Goal: Find specific page/section: Find specific page/section

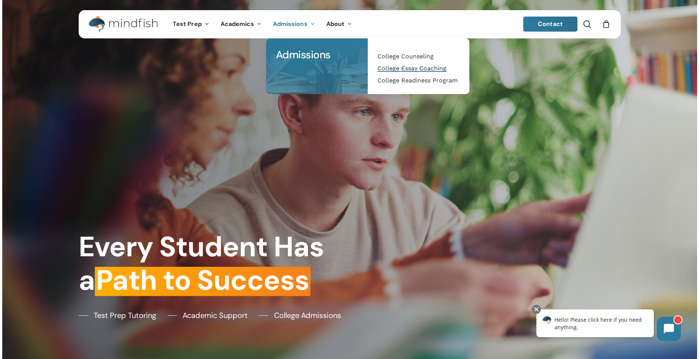
click at [400, 67] on span "College Essay Coaching" at bounding box center [411, 68] width 69 height 7
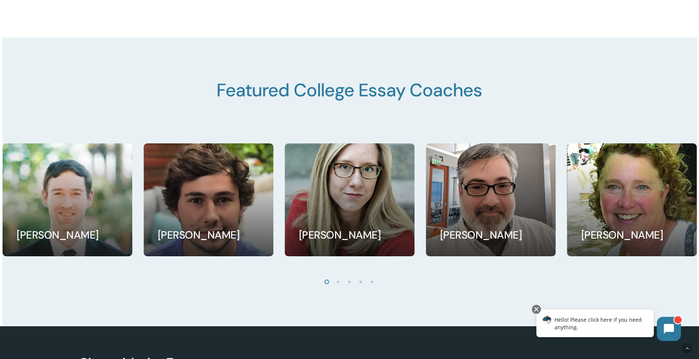
scroll to position [1392, 0]
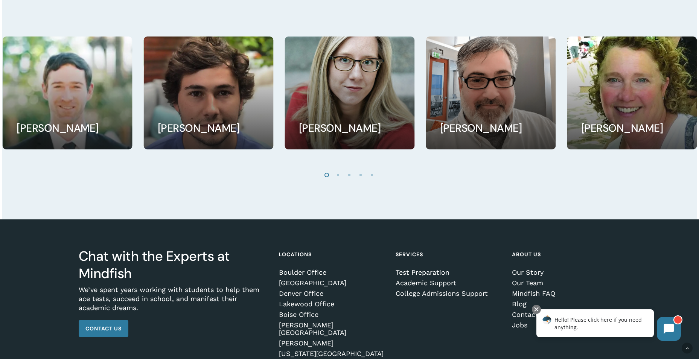
click at [336, 177] on li "Page dot 2" at bounding box center [338, 174] width 11 height 11
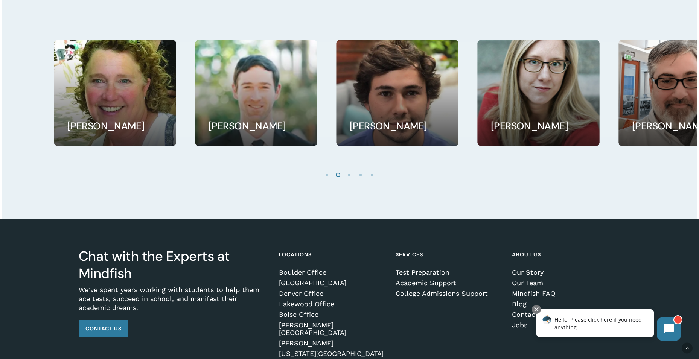
click at [195, 112] on div "[PERSON_NAME]" at bounding box center [256, 93] width 122 height 106
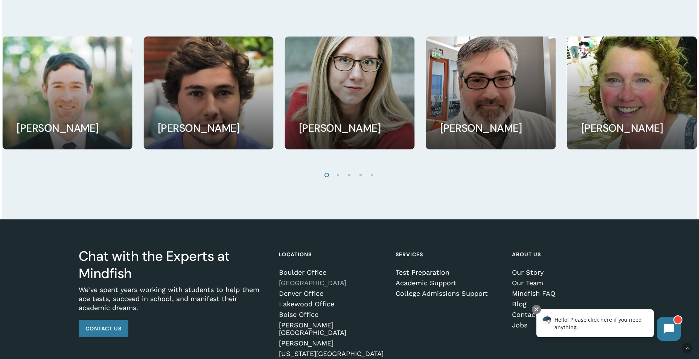
click at [327, 286] on link "[GEOGRAPHIC_DATA]" at bounding box center [332, 283] width 106 height 8
